Goal: Transaction & Acquisition: Purchase product/service

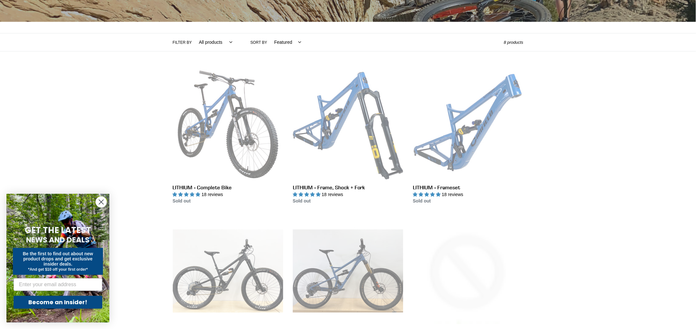
scroll to position [120, 0]
click at [101, 203] on icon "Close dialog" at bounding box center [101, 202] width 5 height 5
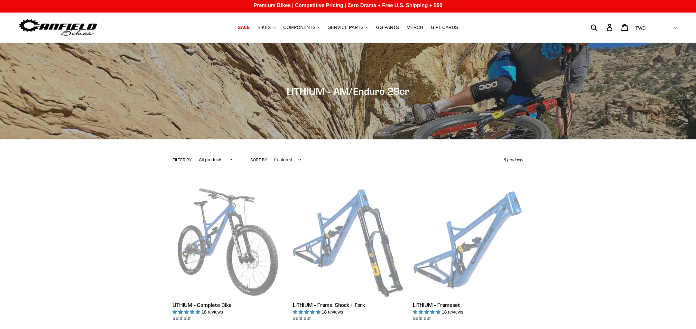
scroll to position [0, 0]
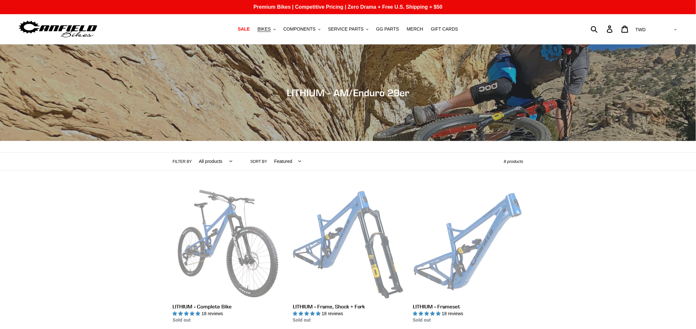
drag, startPoint x: 208, startPoint y: 162, endPoint x: 167, endPoint y: 175, distance: 43.1
click at [208, 162] on select "All products 29er BFCM23 BFCM24 CBF DEMO BIKE Enduro Full Suspension Lithium" at bounding box center [214, 161] width 42 height 18
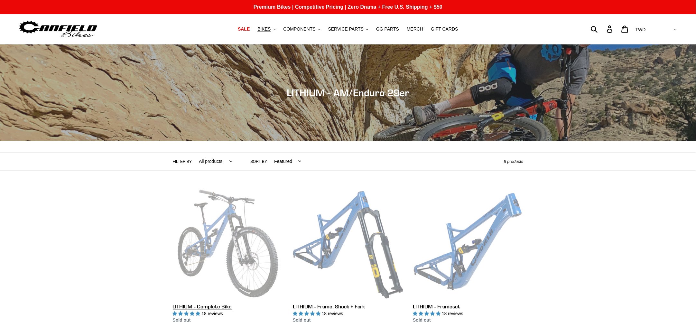
select select "/collections/lithium-long-travel-29er/29er"
click at [193, 152] on select "All products 29er BFCM23 BFCM24 CBF DEMO BIKE Enduro Full Suspension Lithium" at bounding box center [214, 161] width 42 height 18
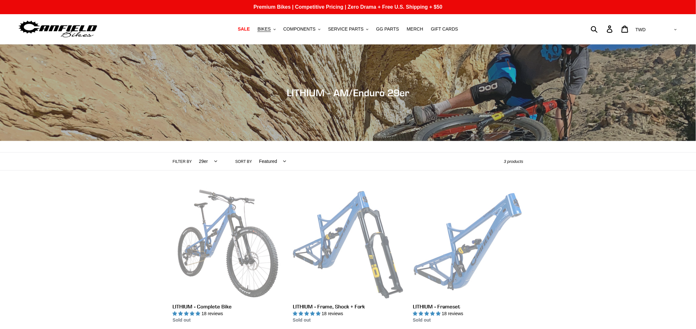
drag, startPoint x: 205, startPoint y: 160, endPoint x: 200, endPoint y: 168, distance: 9.3
click at [205, 160] on select "All products 29er BFCM23 BFCM24 CBF DEMO BIKE [GEOGRAPHIC_DATA] Full Suspension…" at bounding box center [206, 161] width 27 height 18
click at [202, 166] on select "All products 29er BFCM23 BFCM24 CBF DEMO BIKE Enduro Full Suspension Lithium" at bounding box center [206, 161] width 27 height 18
select select "/collections/lithium-long-travel-29er/bfcm23"
click at [193, 152] on select "All products 29er BFCM23 BFCM24 CBF DEMO BIKE Enduro Full Suspension Lithium" at bounding box center [206, 161] width 27 height 18
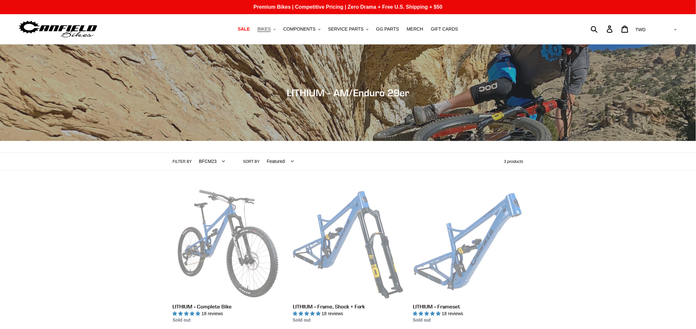
click at [271, 29] on span "BIKES" at bounding box center [263, 28] width 13 height 5
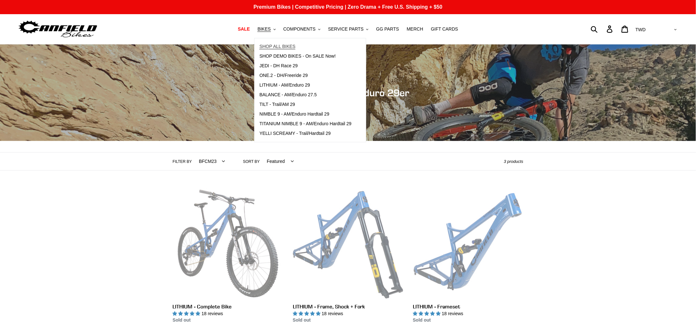
click at [295, 48] on span "SHOP ALL BIKES" at bounding box center [277, 46] width 36 height 5
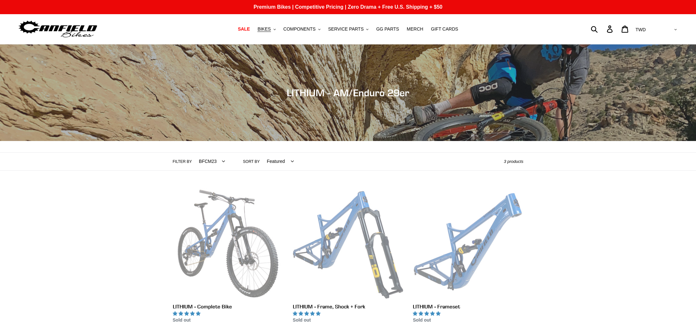
click at [270, 29] on span "BIKES" at bounding box center [263, 28] width 13 height 5
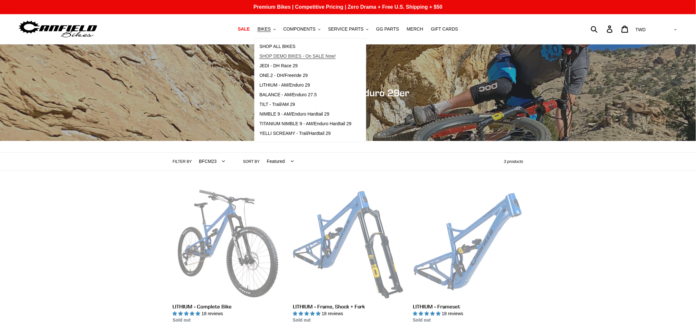
click at [333, 55] on span "SHOP DEMO BIKES - On SALE Now!" at bounding box center [297, 55] width 76 height 5
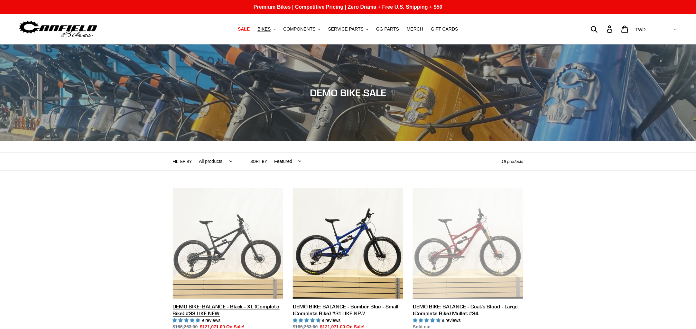
click at [230, 245] on link "DEMO BIKE: BALANCE - Black - XL (Complete Bike) #33 LIKE NEW" at bounding box center [228, 259] width 110 height 142
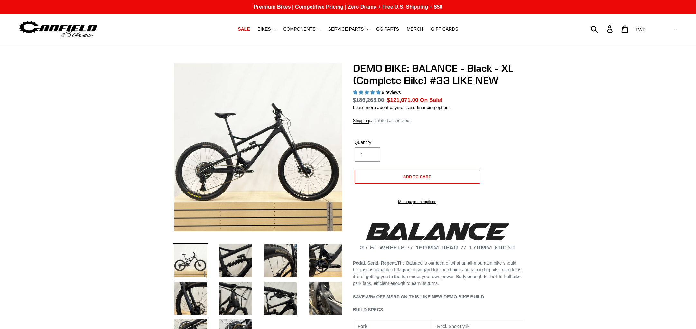
select select "highest-rating"
drag, startPoint x: 0, startPoint y: 0, endPoint x: 225, endPoint y: 262, distance: 344.9
click at [225, 262] on img at bounding box center [235, 260] width 35 height 35
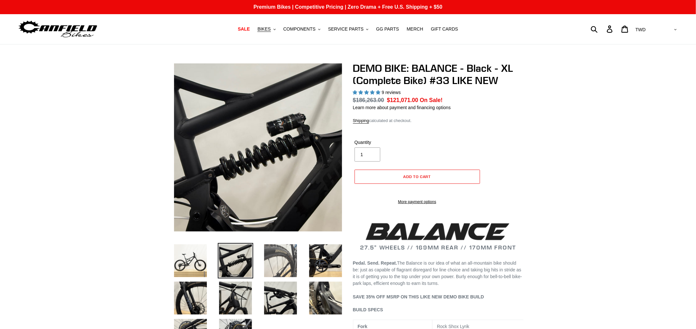
click at [274, 259] on img at bounding box center [280, 260] width 35 height 35
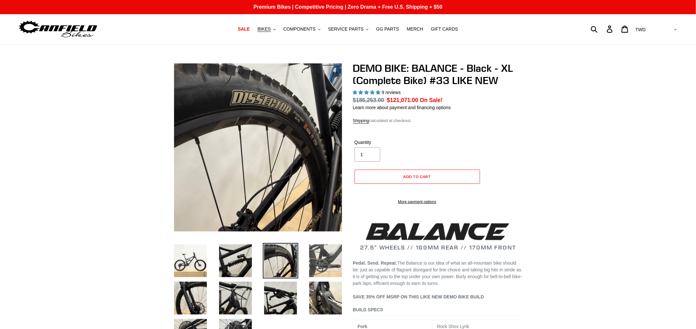
click at [313, 258] on img at bounding box center [325, 260] width 35 height 35
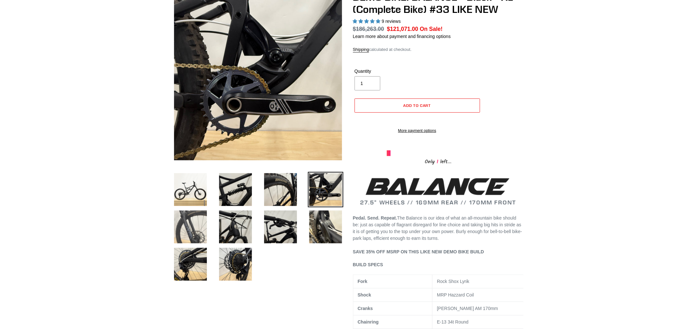
click at [186, 227] on img at bounding box center [190, 226] width 35 height 35
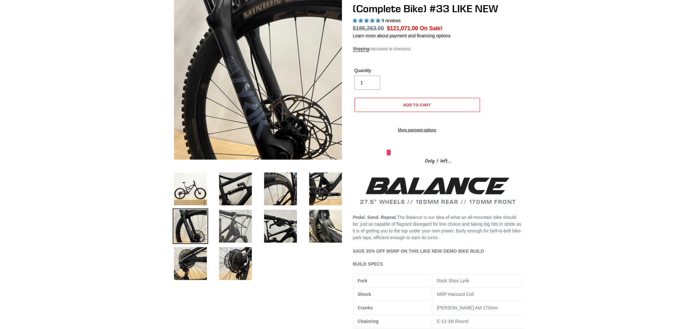
scroll to position [72, 0]
click at [237, 228] on img at bounding box center [235, 225] width 35 height 35
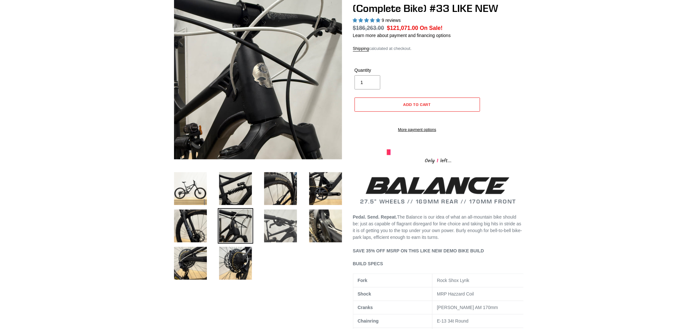
click at [282, 226] on img at bounding box center [280, 225] width 35 height 35
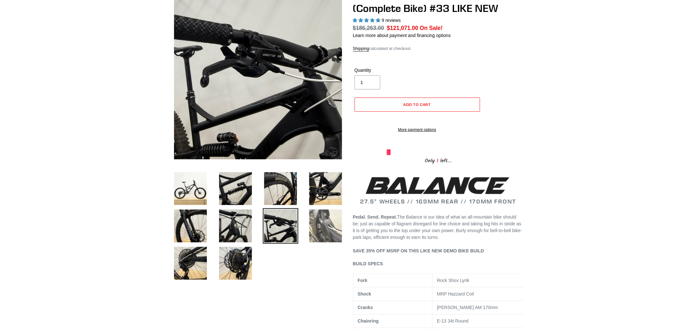
drag, startPoint x: 314, startPoint y: 224, endPoint x: 310, endPoint y: 227, distance: 5.2
click at [315, 224] on img at bounding box center [325, 225] width 35 height 35
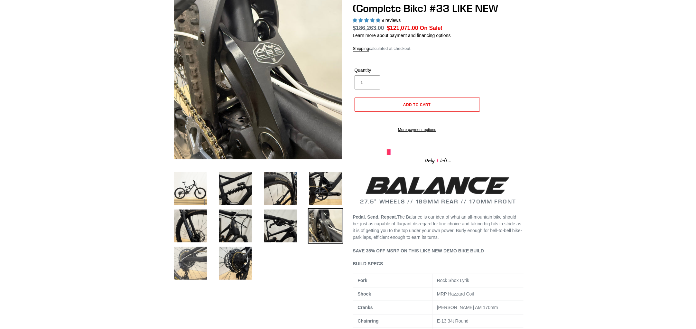
click at [179, 267] on img at bounding box center [190, 262] width 35 height 35
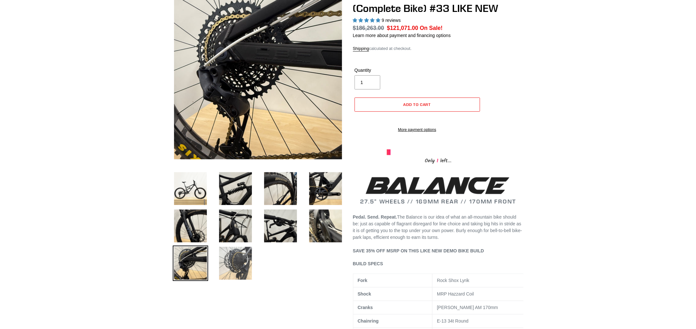
click at [234, 259] on img at bounding box center [235, 262] width 35 height 35
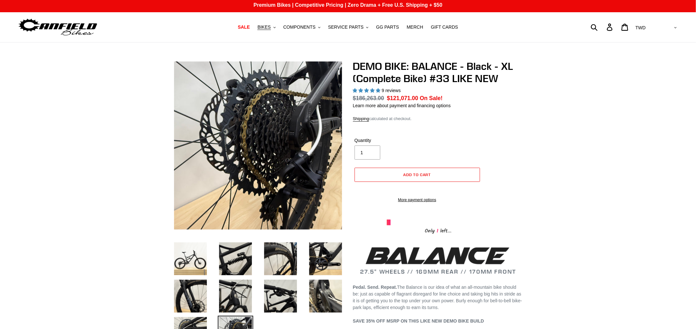
scroll to position [0, 0]
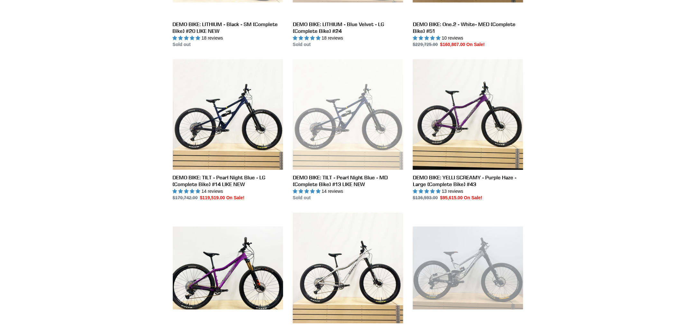
scroll to position [436, 0]
